Goal: Check status: Check status

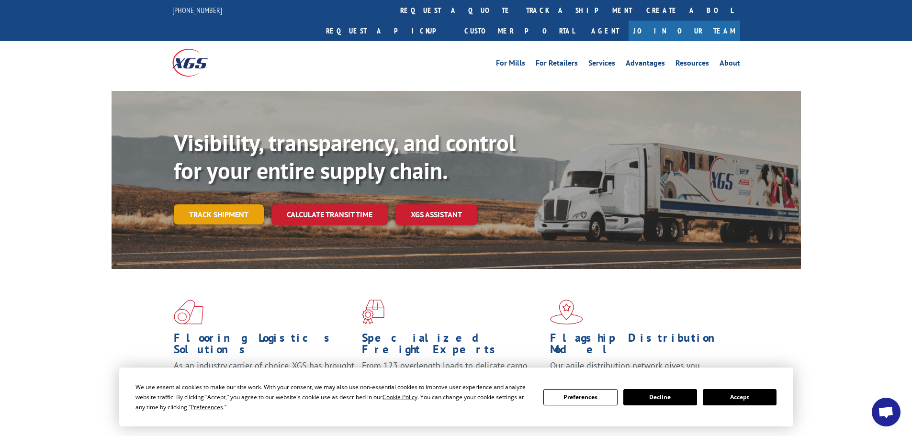
click at [243, 204] on link "Track shipment" at bounding box center [219, 214] width 90 height 20
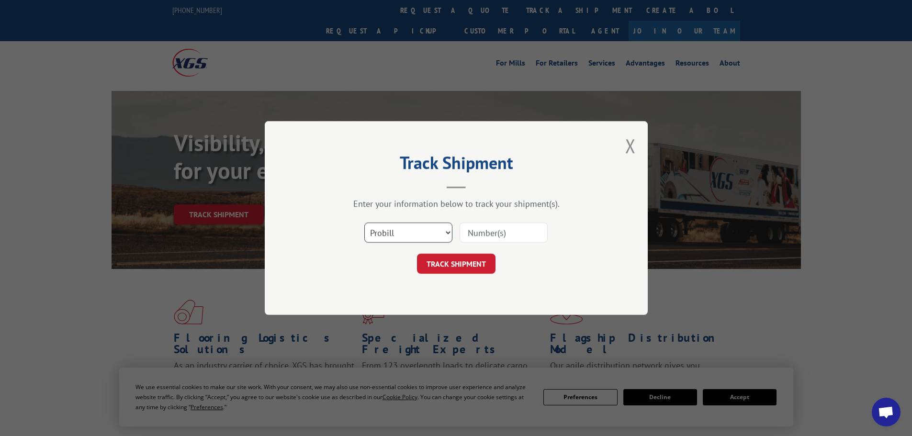
click at [429, 232] on select "Select category... Probill BOL PO" at bounding box center [408, 232] width 88 height 20
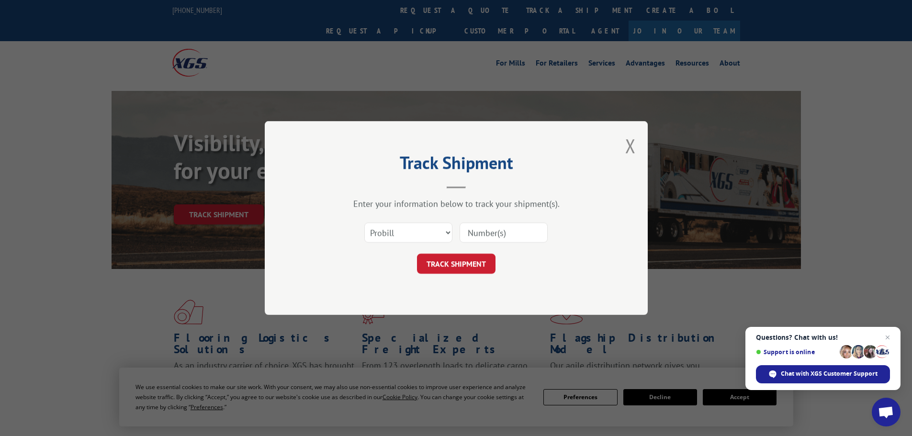
click at [522, 233] on input at bounding box center [503, 232] width 88 height 20
paste input "06556745"
type input "06556745"
click at [478, 258] on button "TRACK SHIPMENT" at bounding box center [456, 264] width 78 height 20
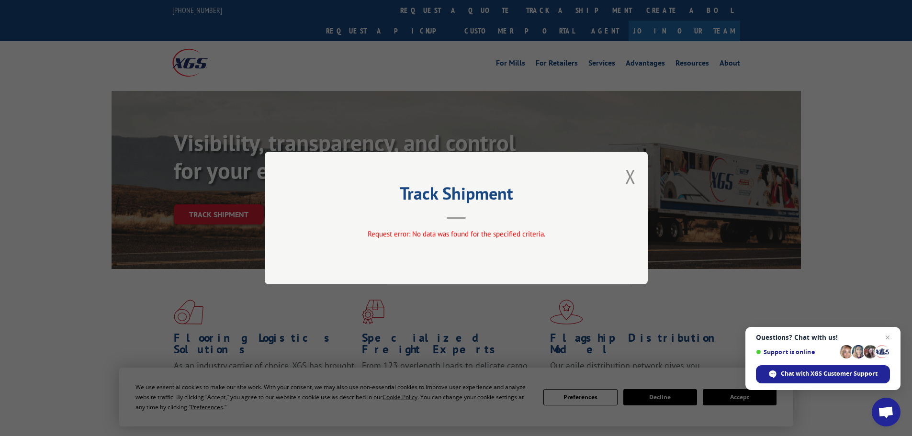
click at [624, 175] on div "Track Shipment Request error: No data was found for the specified criteria." at bounding box center [456, 218] width 383 height 133
click at [630, 173] on button "Close modal" at bounding box center [630, 176] width 11 height 25
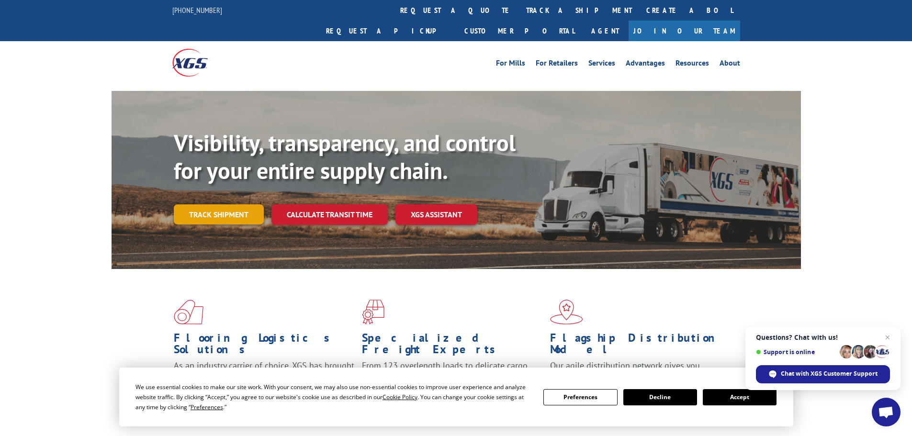
click at [233, 204] on link "Track shipment" at bounding box center [219, 214] width 90 height 20
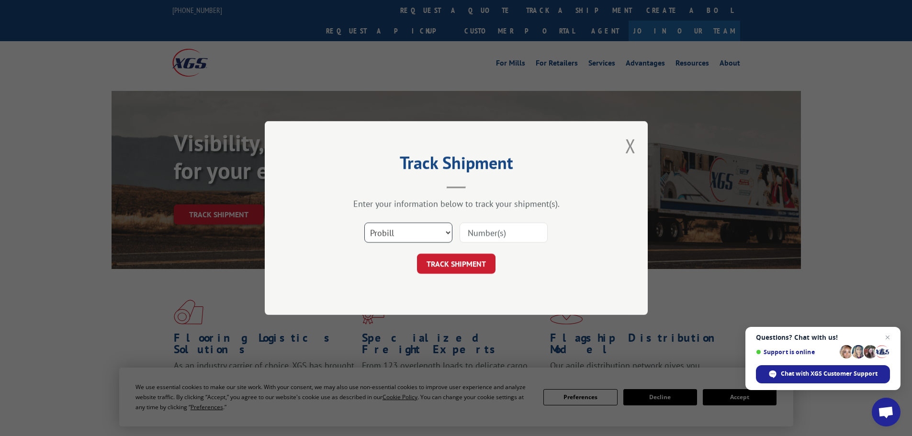
click at [433, 237] on select "Select category... Probill BOL PO" at bounding box center [408, 232] width 88 height 20
select select "po"
click at [364, 222] on select "Select category... Probill BOL PO" at bounding box center [408, 232] width 88 height 20
click at [495, 229] on input at bounding box center [503, 232] width 88 height 20
paste input "06556745"
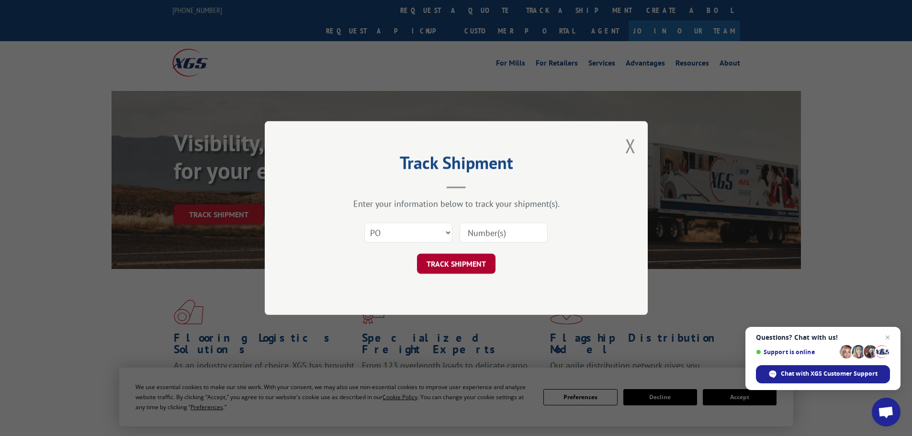
type input "06556745"
click at [466, 266] on button "TRACK SHIPMENT" at bounding box center [456, 264] width 78 height 20
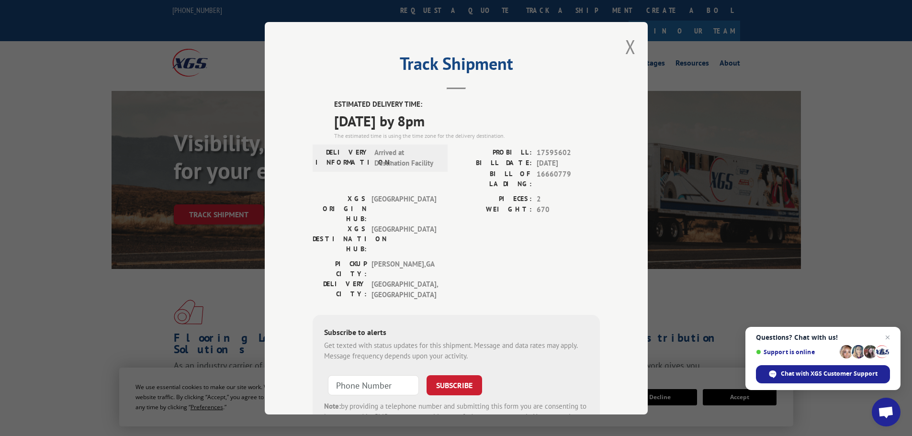
click at [572, 258] on div "PICKUP CITY: [GEOGRAPHIC_DATA] , [GEOGRAPHIC_DATA]: [GEOGRAPHIC_DATA] , [GEOGRA…" at bounding box center [455, 281] width 287 height 46
click at [629, 48] on button "Close modal" at bounding box center [630, 46] width 11 height 25
